Goal: Task Accomplishment & Management: Complete application form

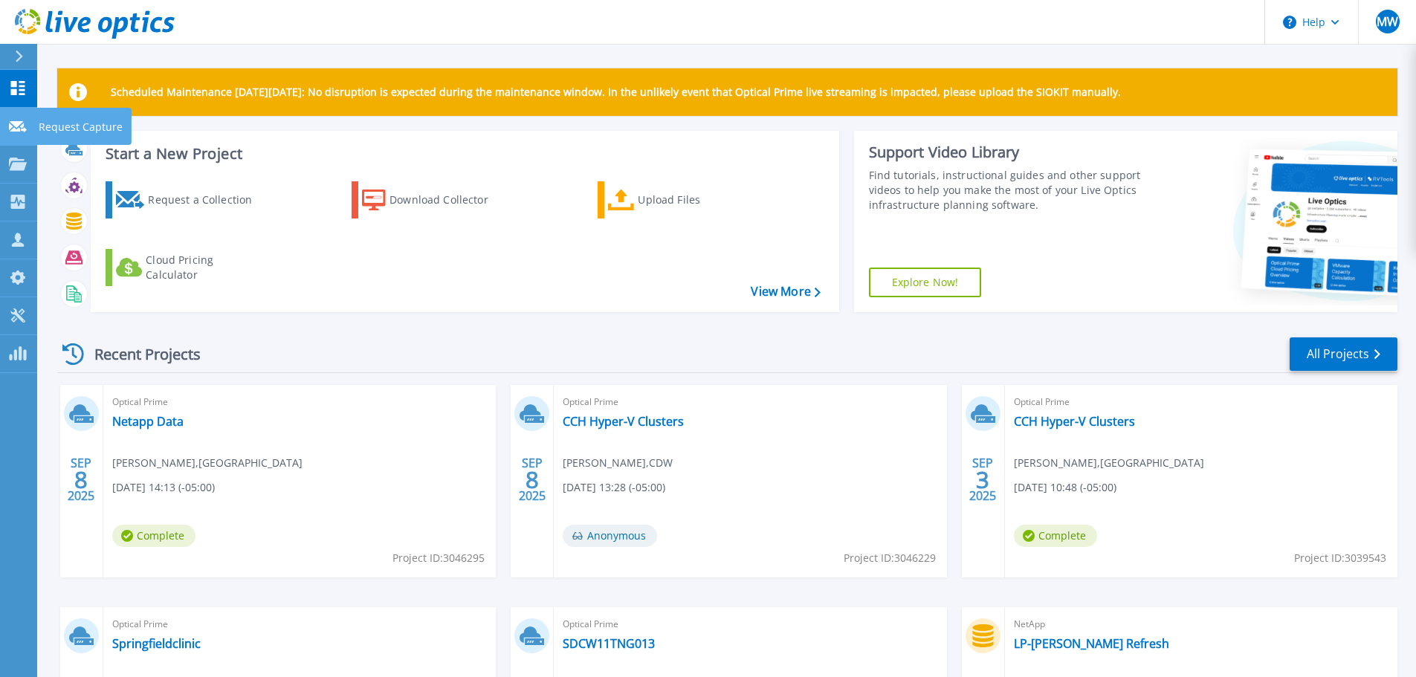
click at [16, 131] on icon at bounding box center [18, 126] width 18 height 11
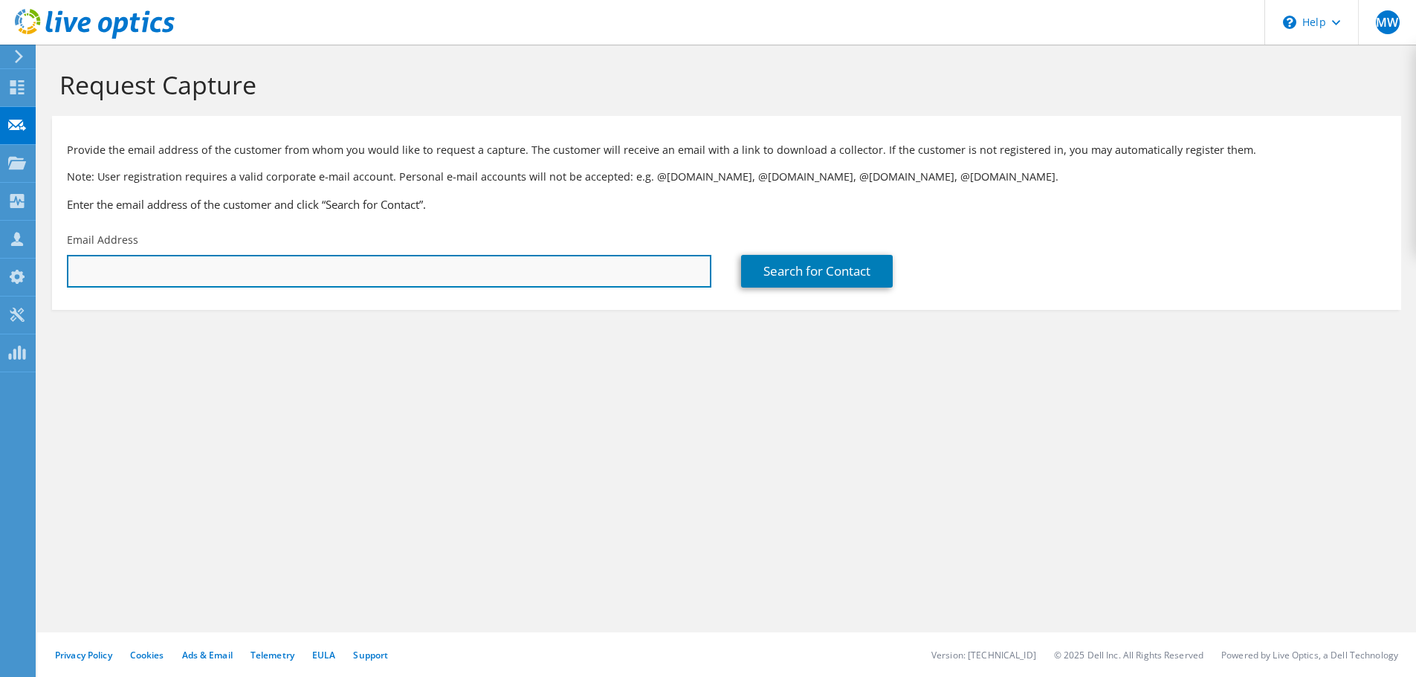
click at [159, 266] on input "text" at bounding box center [389, 271] width 644 height 33
type input "[EMAIL_ADDRESS][DOMAIN_NAME]"
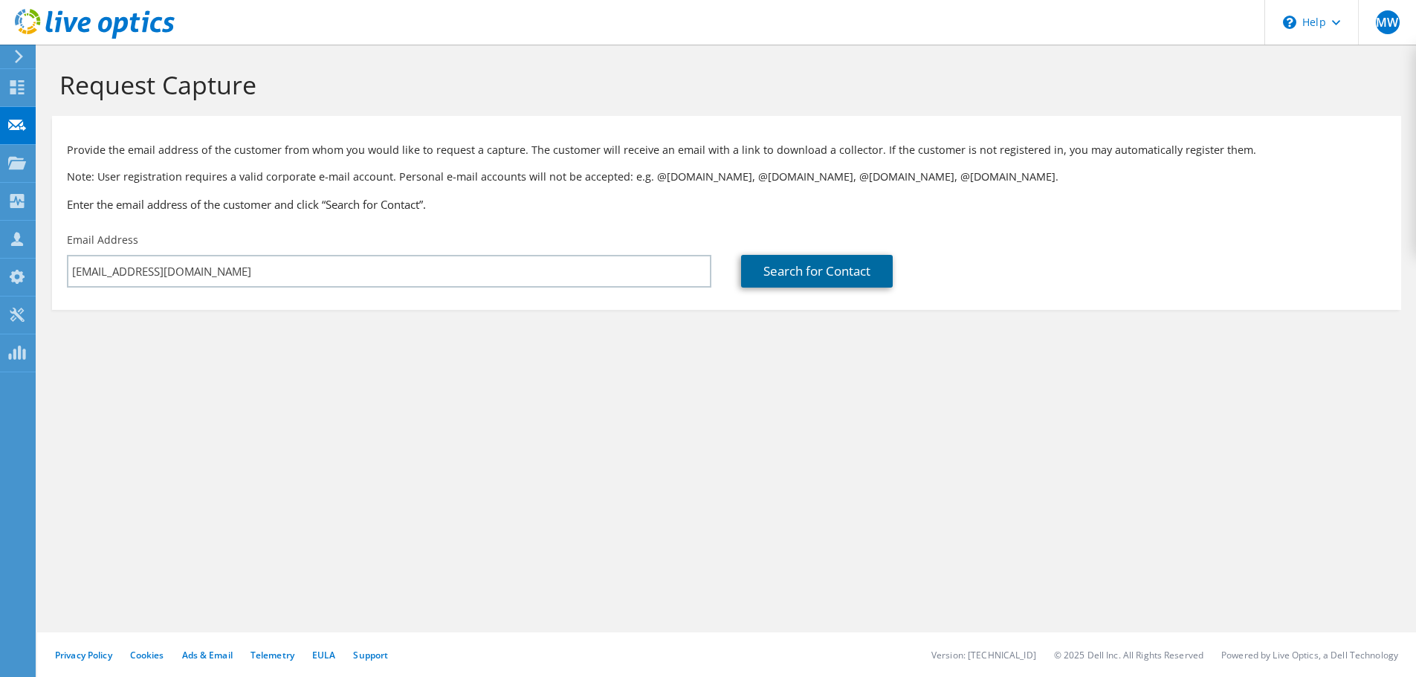
click at [829, 281] on link "Search for Contact" at bounding box center [817, 271] width 152 height 33
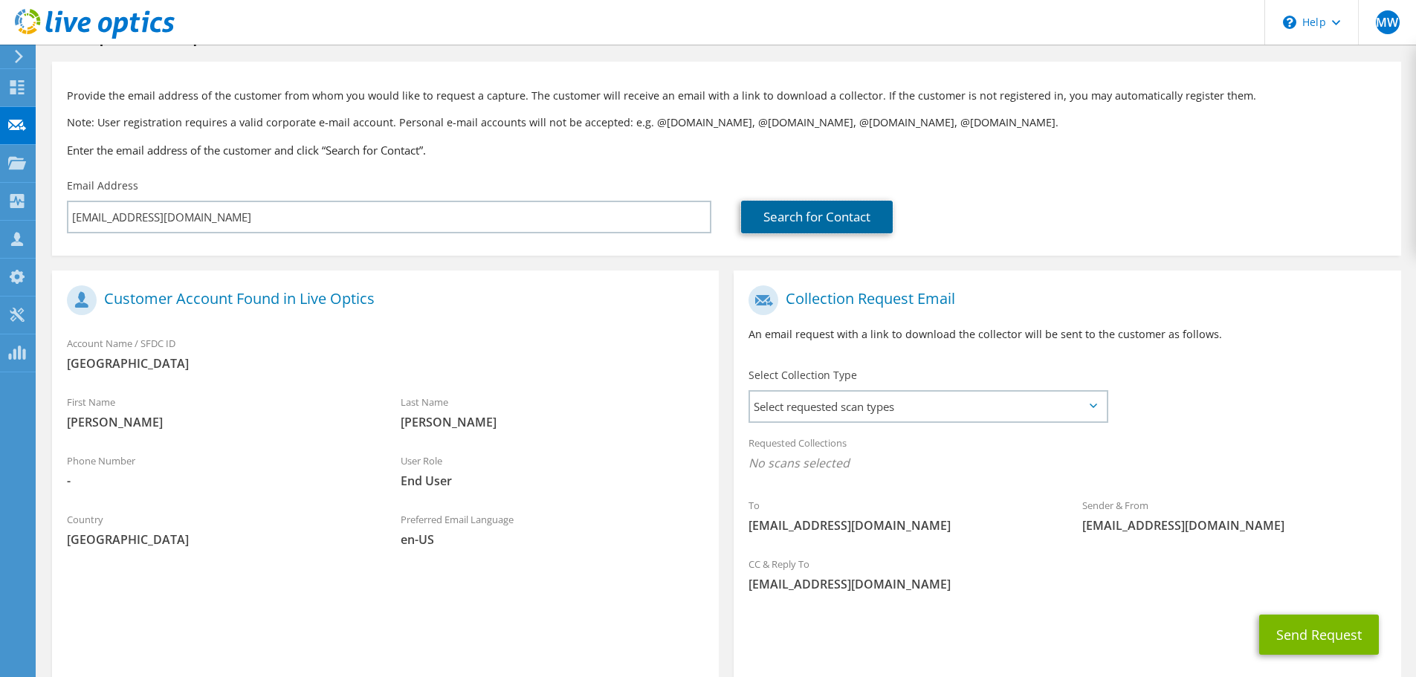
scroll to position [74, 0]
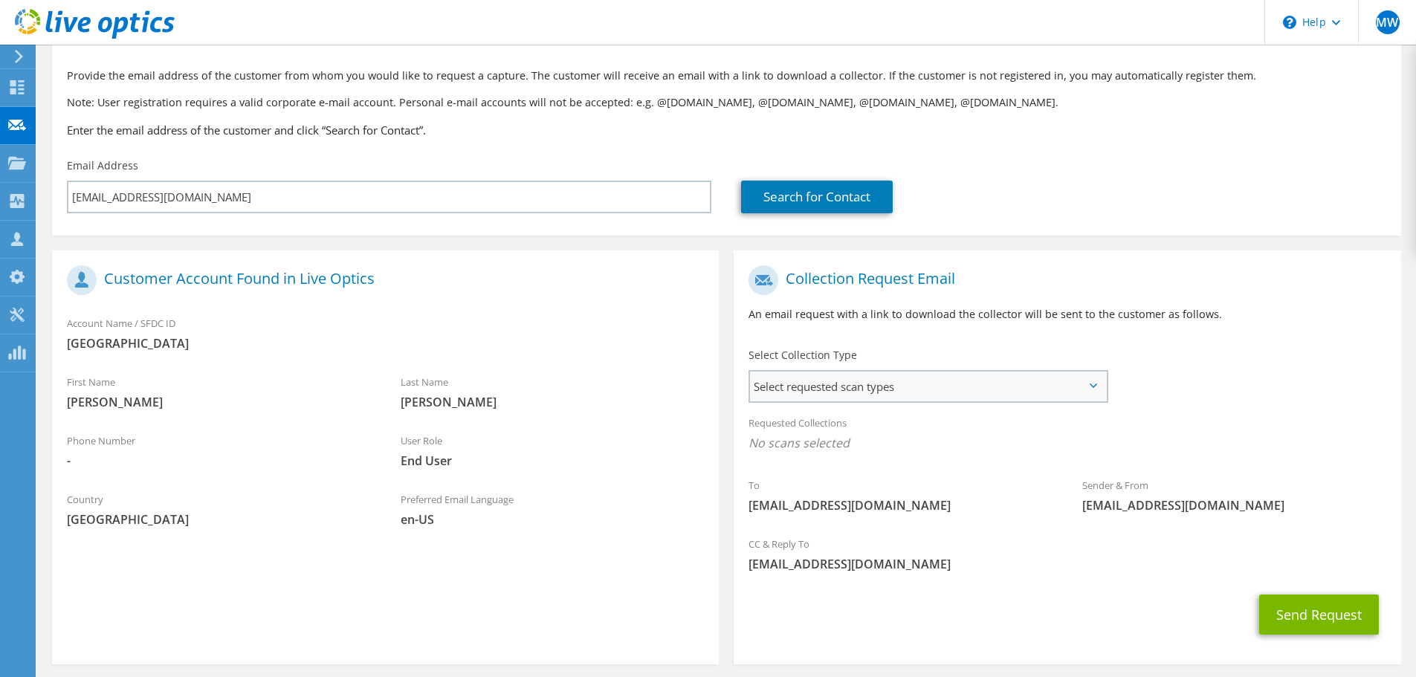
click at [870, 391] on span "Select requested scan types" at bounding box center [928, 387] width 356 height 30
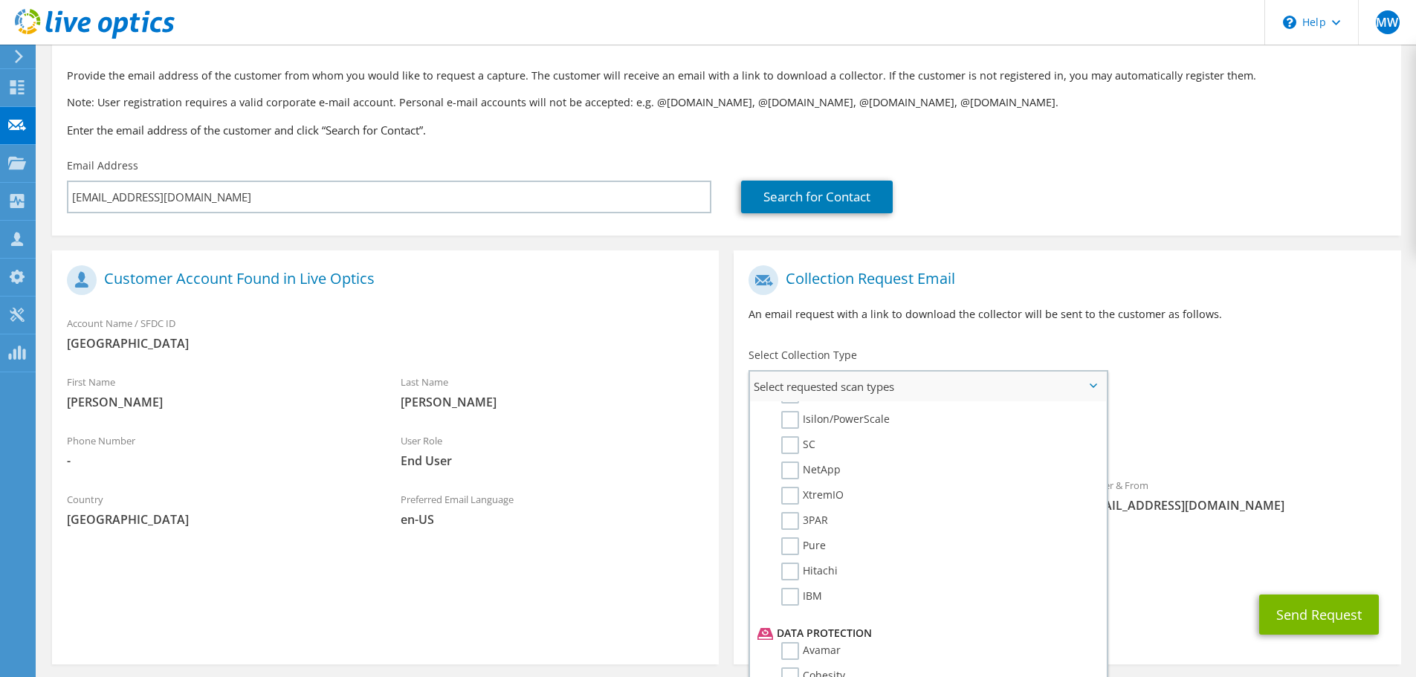
scroll to position [446, 0]
click at [784, 444] on label "NetApp" at bounding box center [810, 448] width 59 height 18
click at [0, 0] on input "NetApp" at bounding box center [0, 0] width 0 height 0
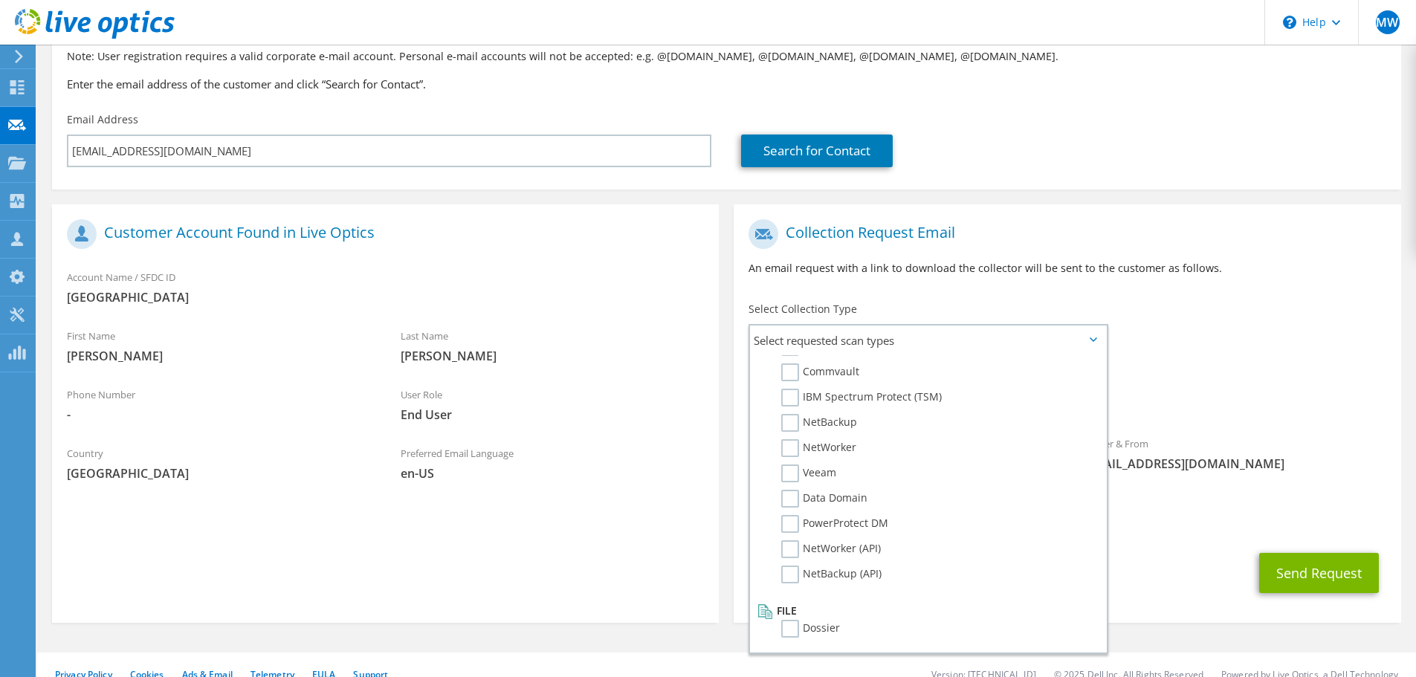
scroll to position [140, 0]
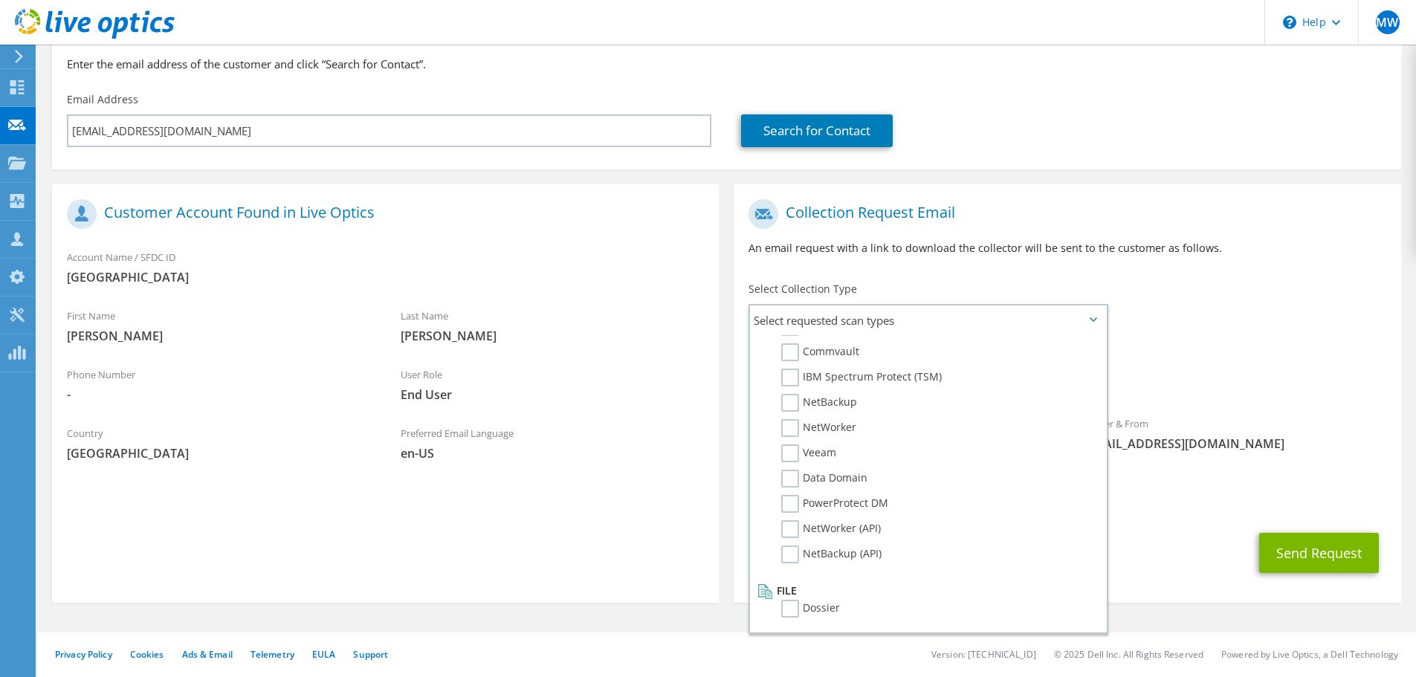
click at [1200, 497] on span "[EMAIL_ADDRESS][DOMAIN_NAME]" at bounding box center [1067, 502] width 637 height 16
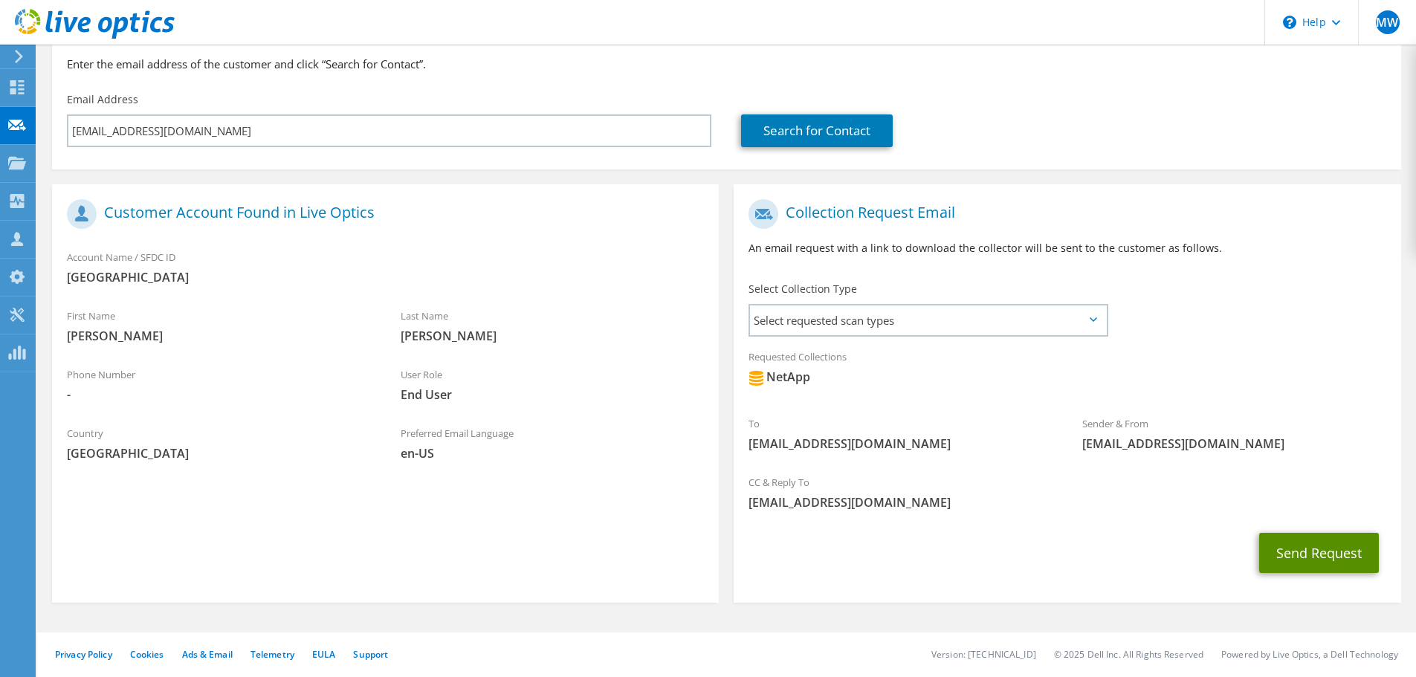
click at [1313, 551] on button "Send Request" at bounding box center [1319, 553] width 120 height 40
